Goal: Information Seeking & Learning: Learn about a topic

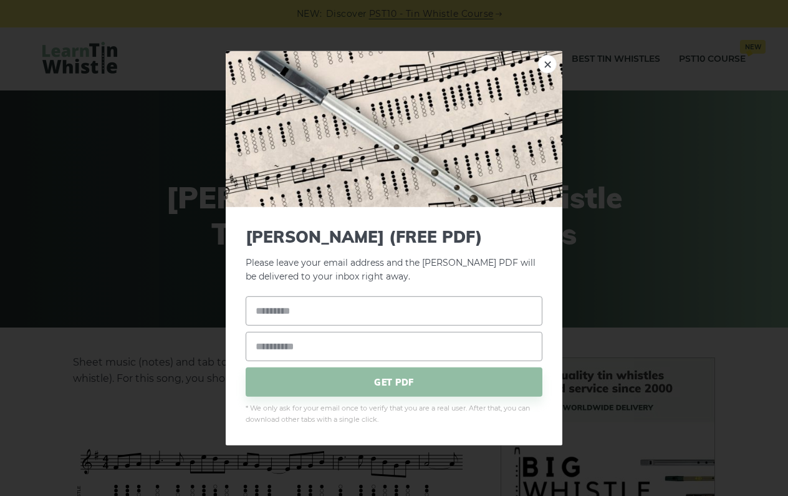
click at [554, 69] on link "×" at bounding box center [547, 63] width 19 height 19
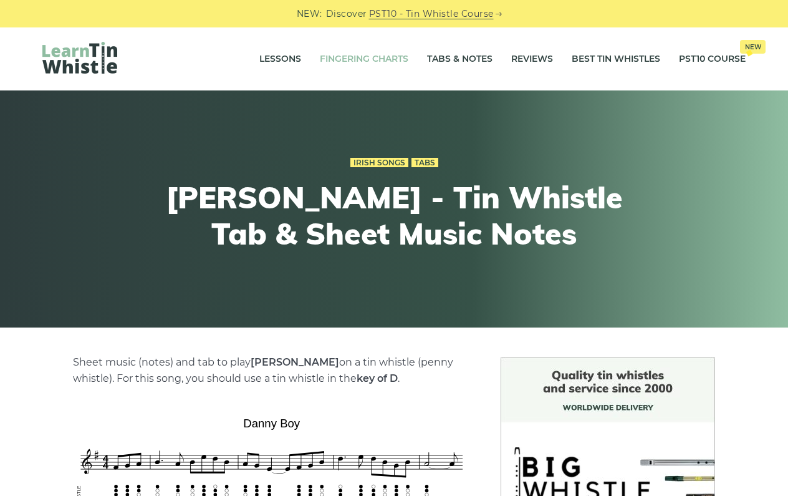
click at [384, 54] on link "Fingering Charts" at bounding box center [364, 59] width 89 height 31
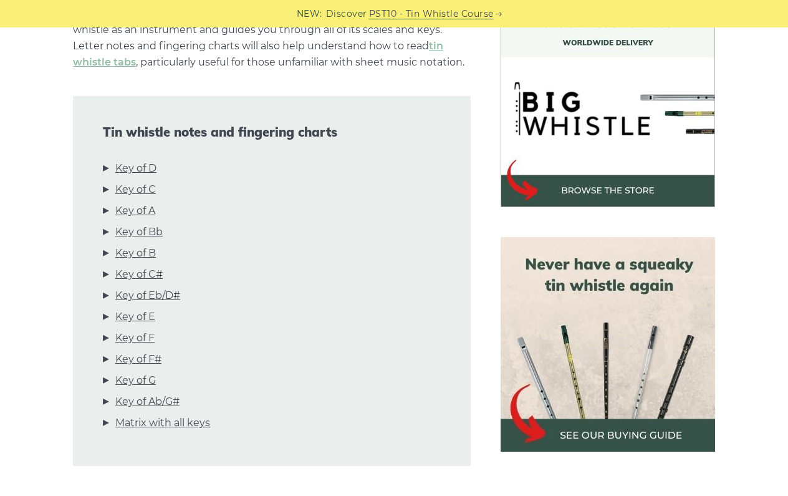
scroll to position [367, 0]
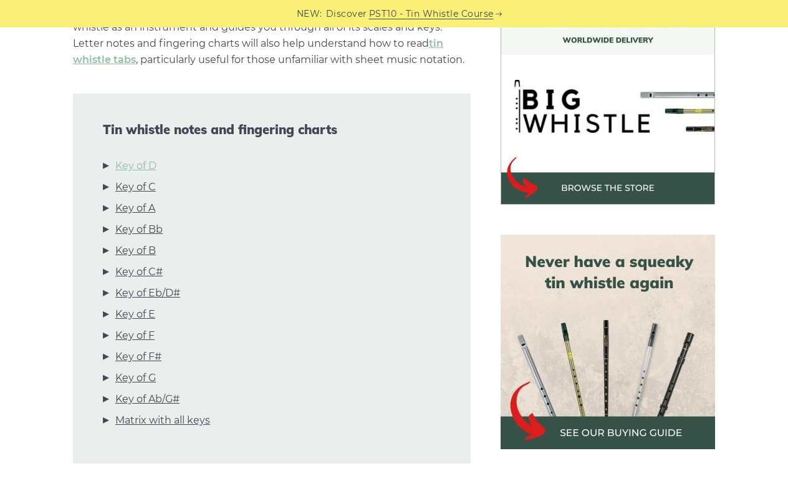
click at [115, 170] on link "Key of D" at bounding box center [135, 166] width 41 height 16
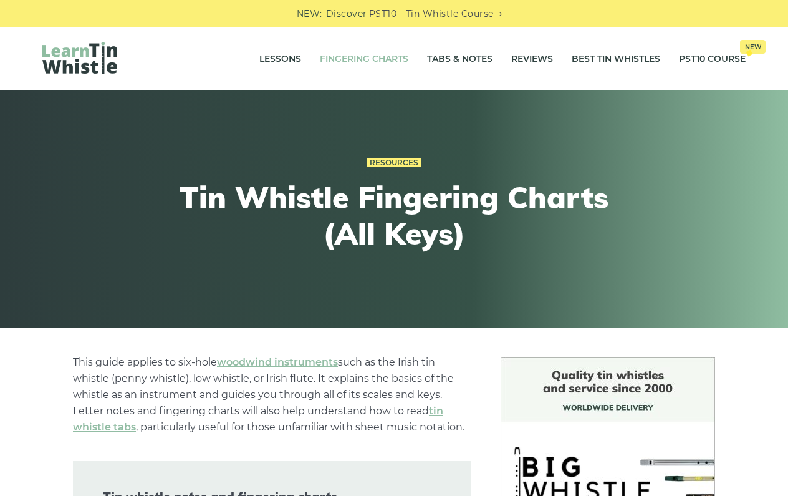
scroll to position [0, 0]
click at [491, 52] on li "Tabs & Notes" at bounding box center [460, 59] width 84 height 31
click at [587, 58] on link "Best Tin Whistles" at bounding box center [616, 59] width 89 height 31
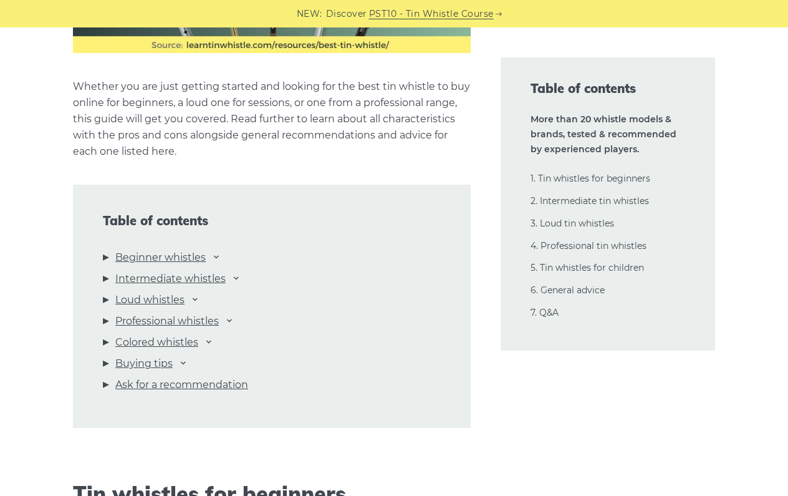
scroll to position [1237, 0]
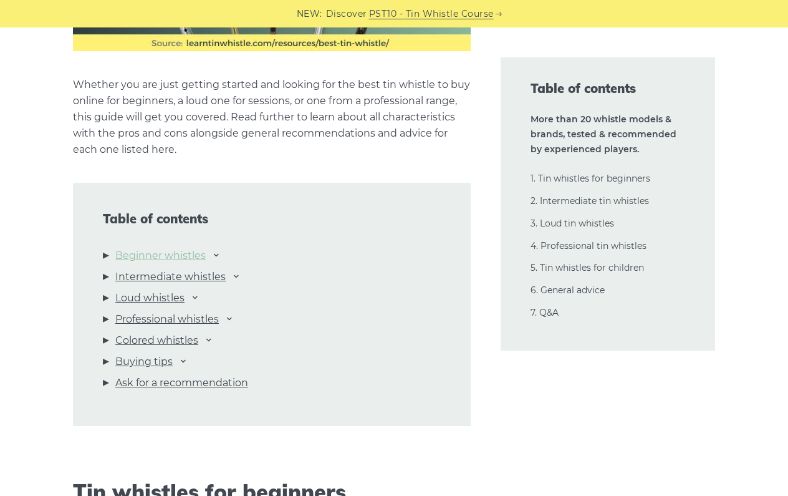
click at [194, 252] on link "Beginner whistles" at bounding box center [160, 255] width 90 height 16
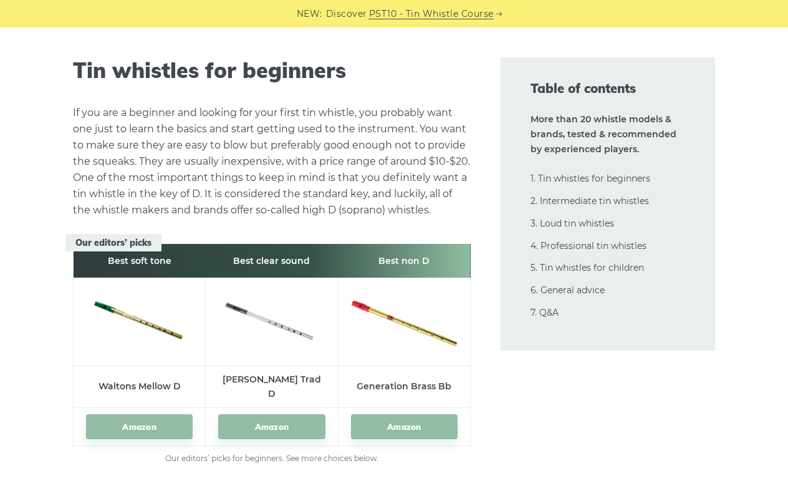
scroll to position [1671, 0]
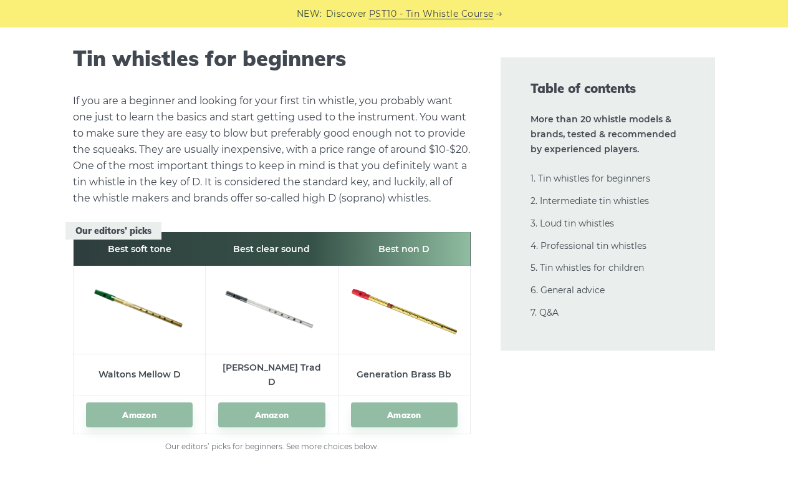
click at [194, 252] on th "Best soft tone" at bounding box center [140, 249] width 132 height 34
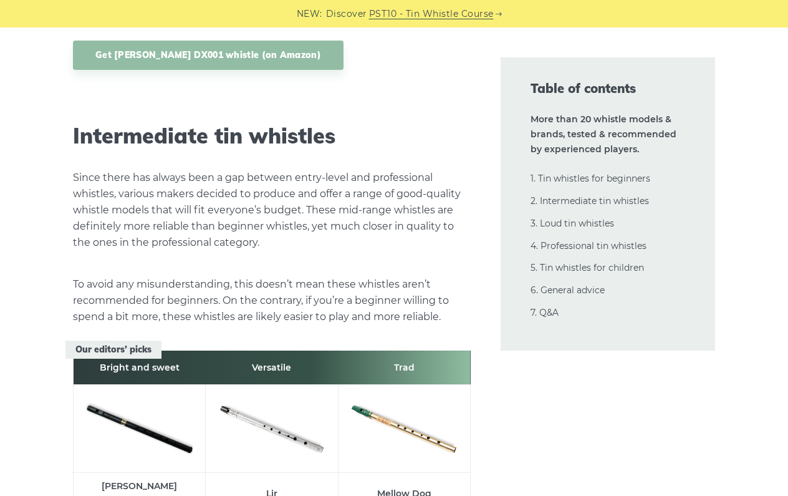
scroll to position [6773, 0]
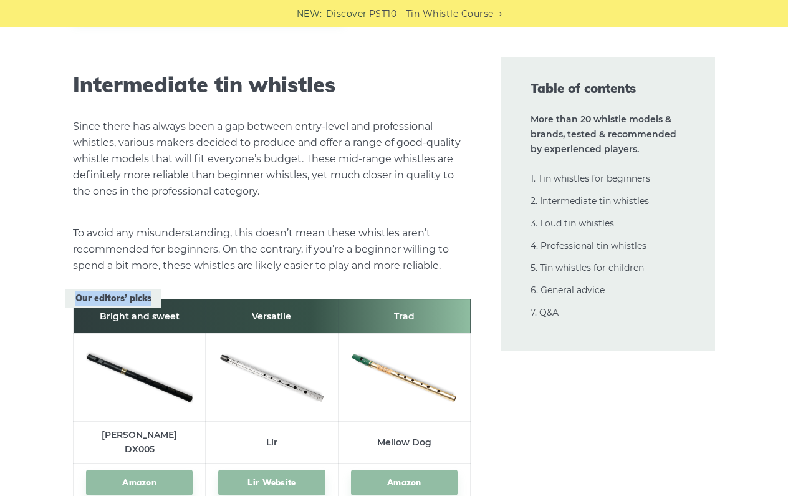
drag, startPoint x: 194, startPoint y: 252, endPoint x: 194, endPoint y: 269, distance: 16.8
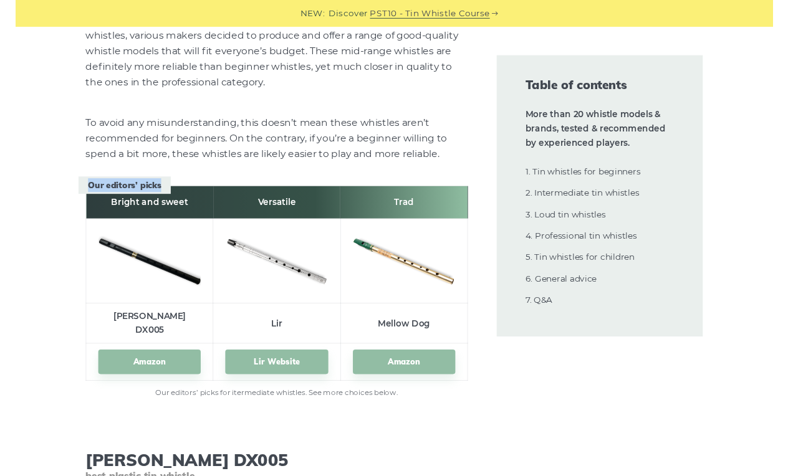
scroll to position [6877, 0]
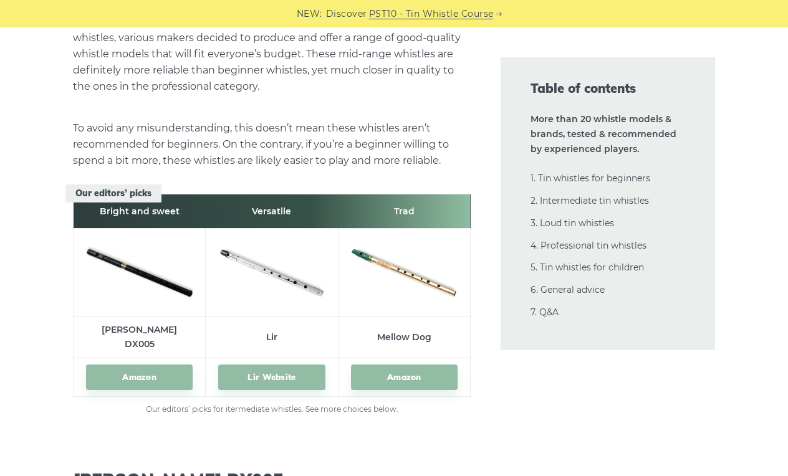
scroll to position [2956, 0]
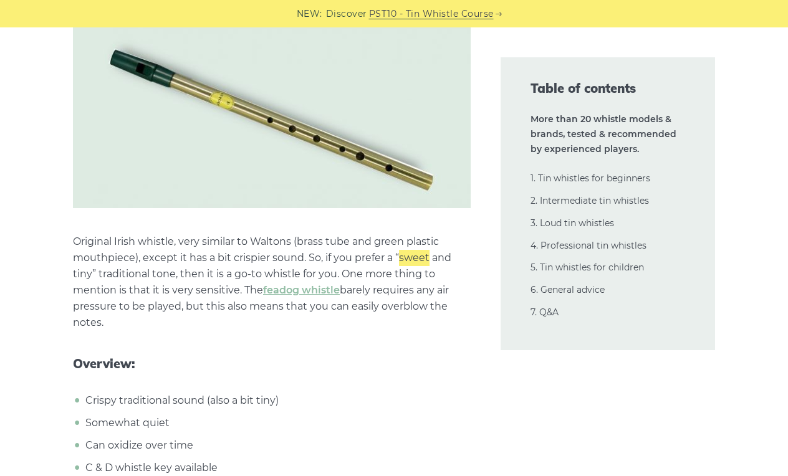
click at [236, 393] on ul "Crispy traditional sound (also a bit tiny) Somewhat quiet Can oxidize over time…" at bounding box center [272, 435] width 398 height 84
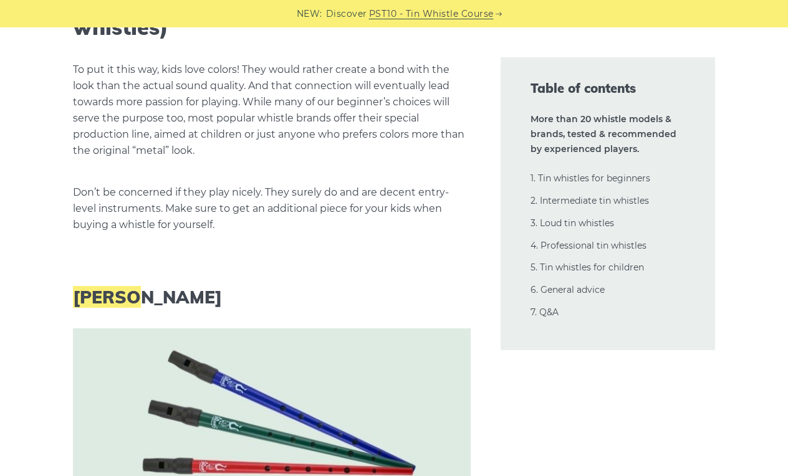
scroll to position [22134, 0]
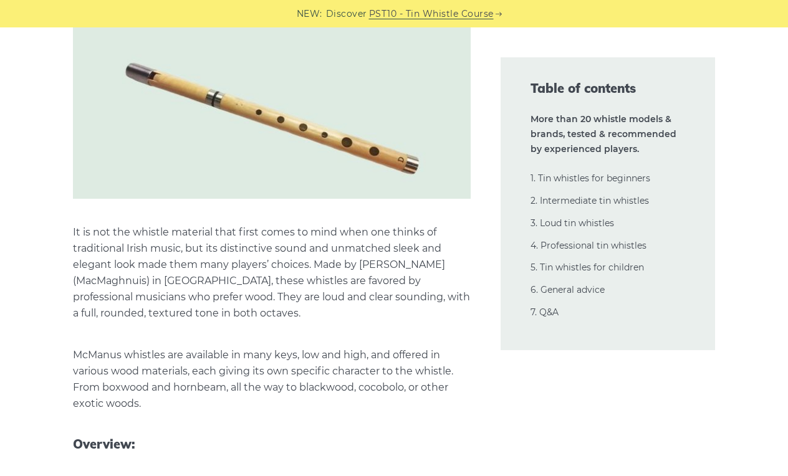
scroll to position [18885, 0]
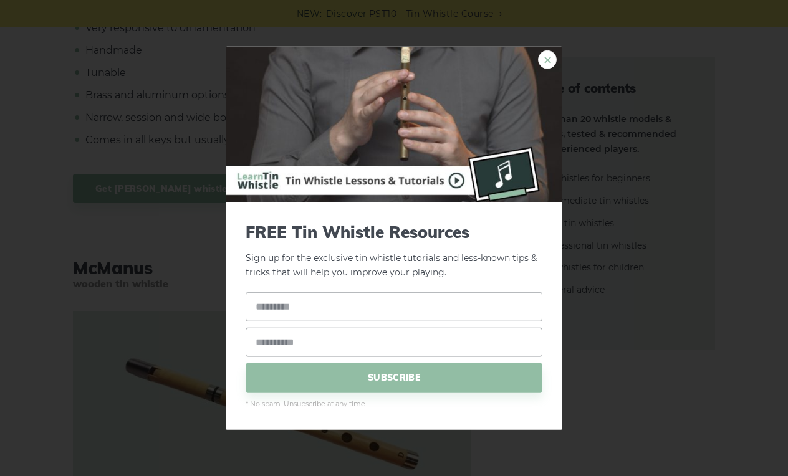
click at [555, 59] on link "×" at bounding box center [547, 59] width 19 height 19
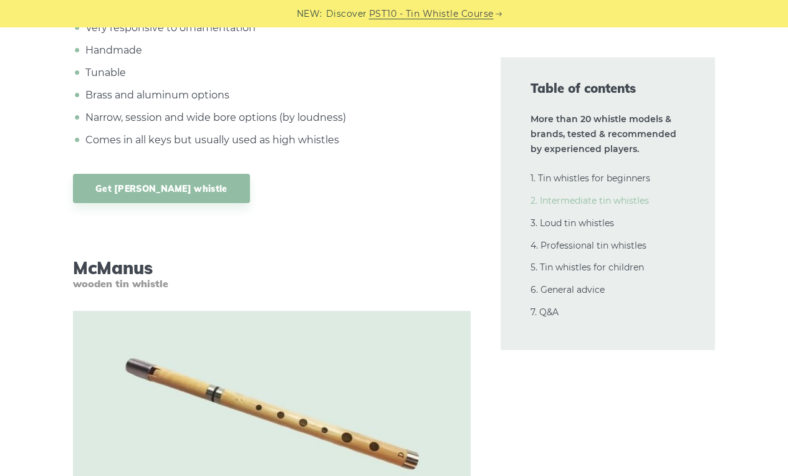
click at [562, 195] on link "2. Intermediate tin whistles" at bounding box center [590, 200] width 118 height 11
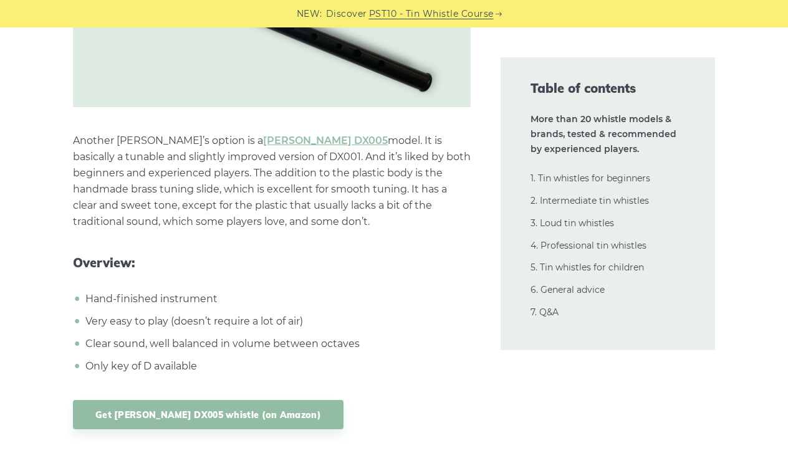
scroll to position [6778, 0]
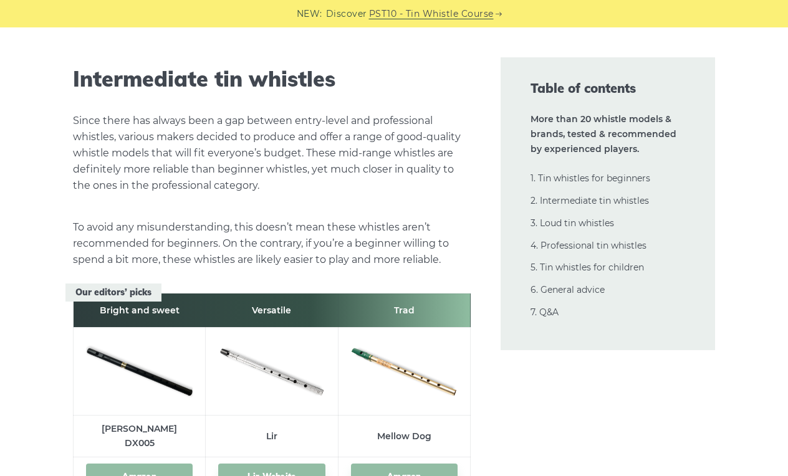
click at [142, 464] on link "Amazon" at bounding box center [139, 477] width 107 height 26
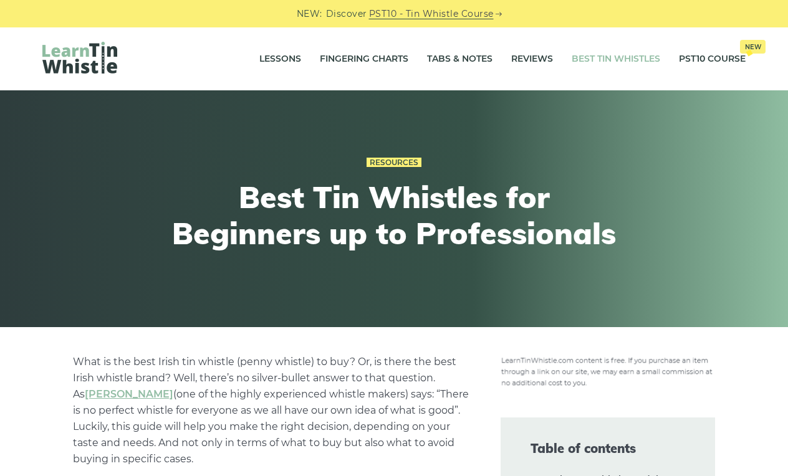
scroll to position [0, 0]
click at [370, 64] on link "Fingering Charts" at bounding box center [364, 59] width 89 height 31
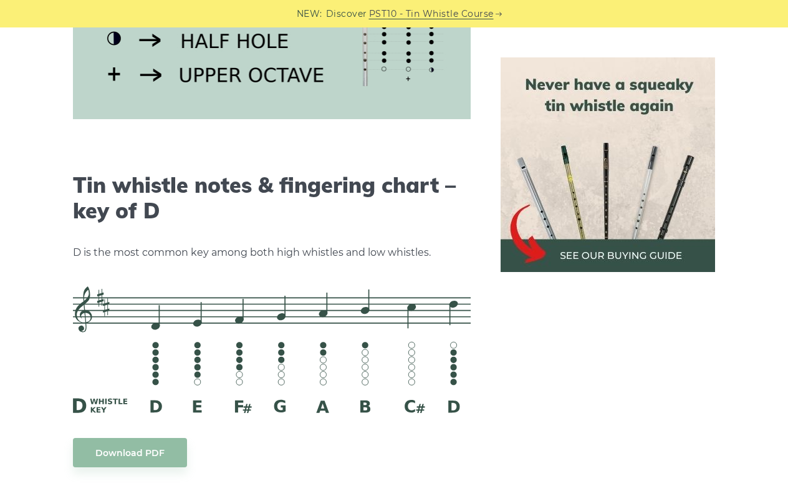
scroll to position [1817, 0]
